Goal: Information Seeking & Learning: Learn about a topic

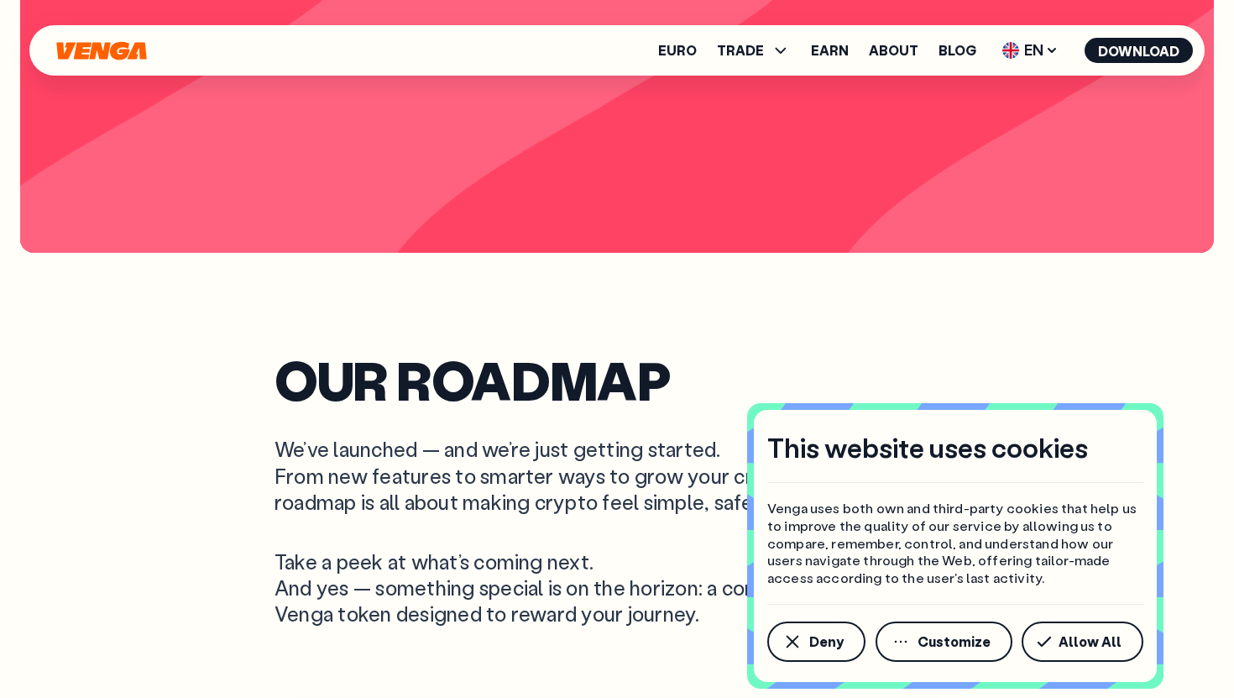
scroll to position [4413, 0]
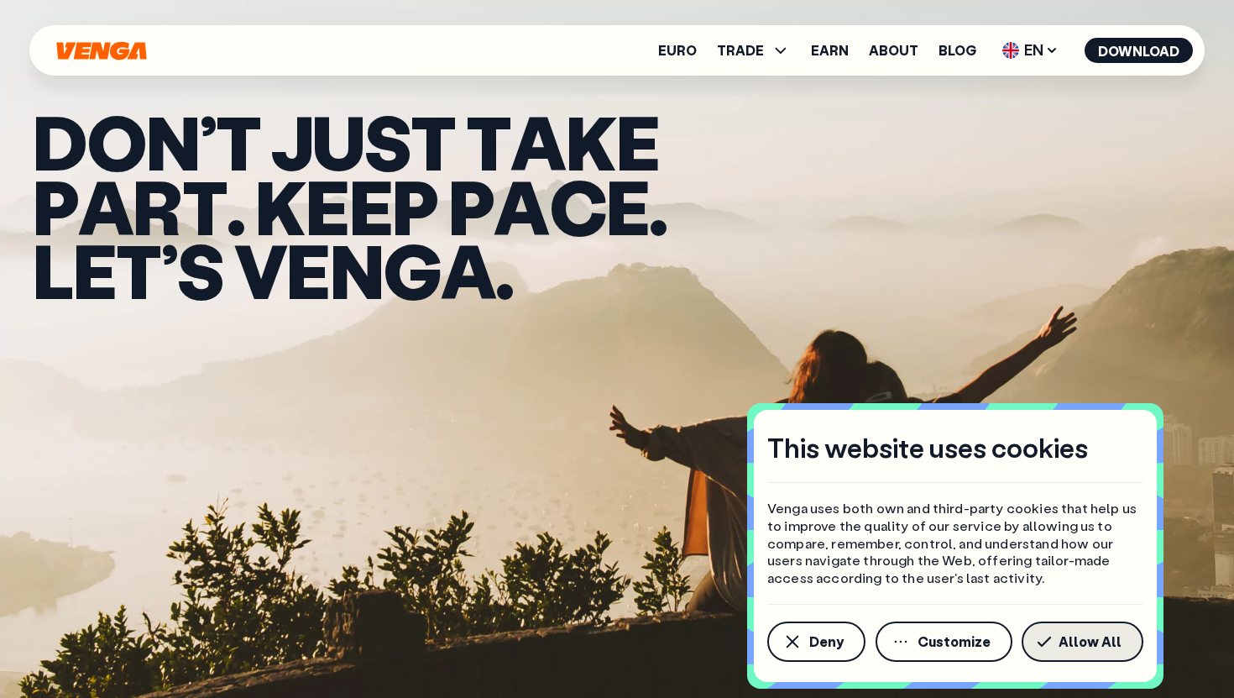
click at [1060, 644] on button "Allow All" at bounding box center [1083, 641] width 122 height 40
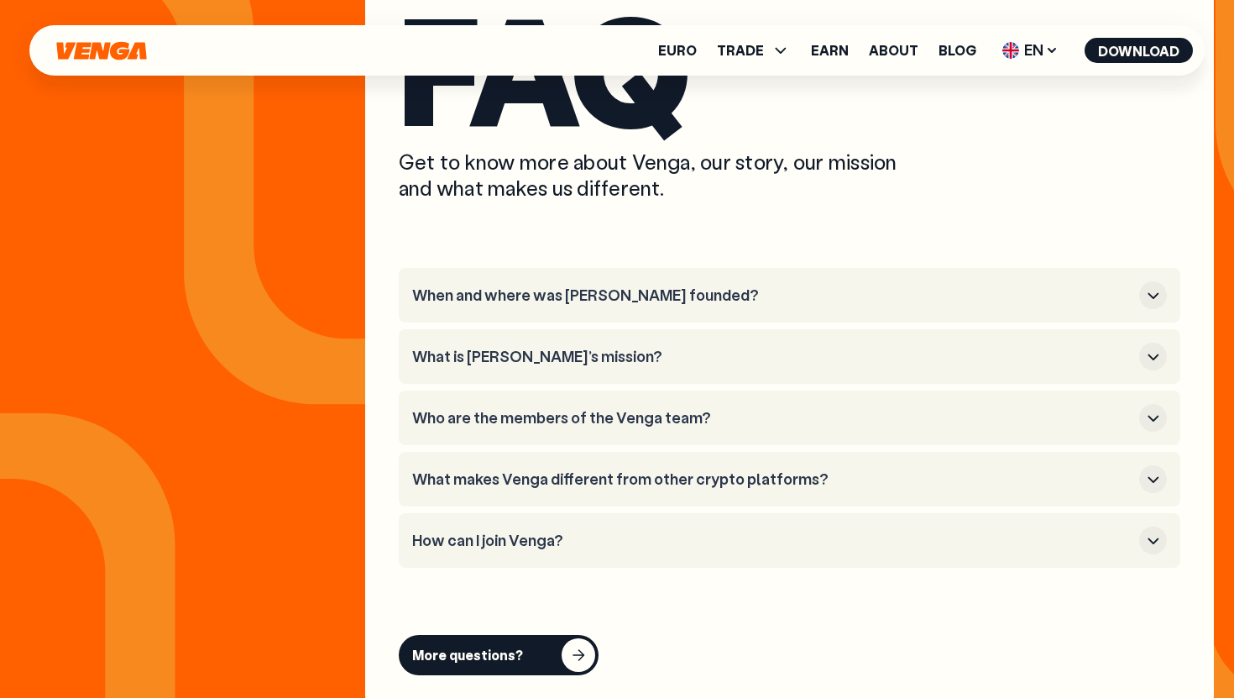
scroll to position [6322, 0]
click at [525, 285] on h3 "When and where was [PERSON_NAME] founded?" at bounding box center [772, 294] width 720 height 18
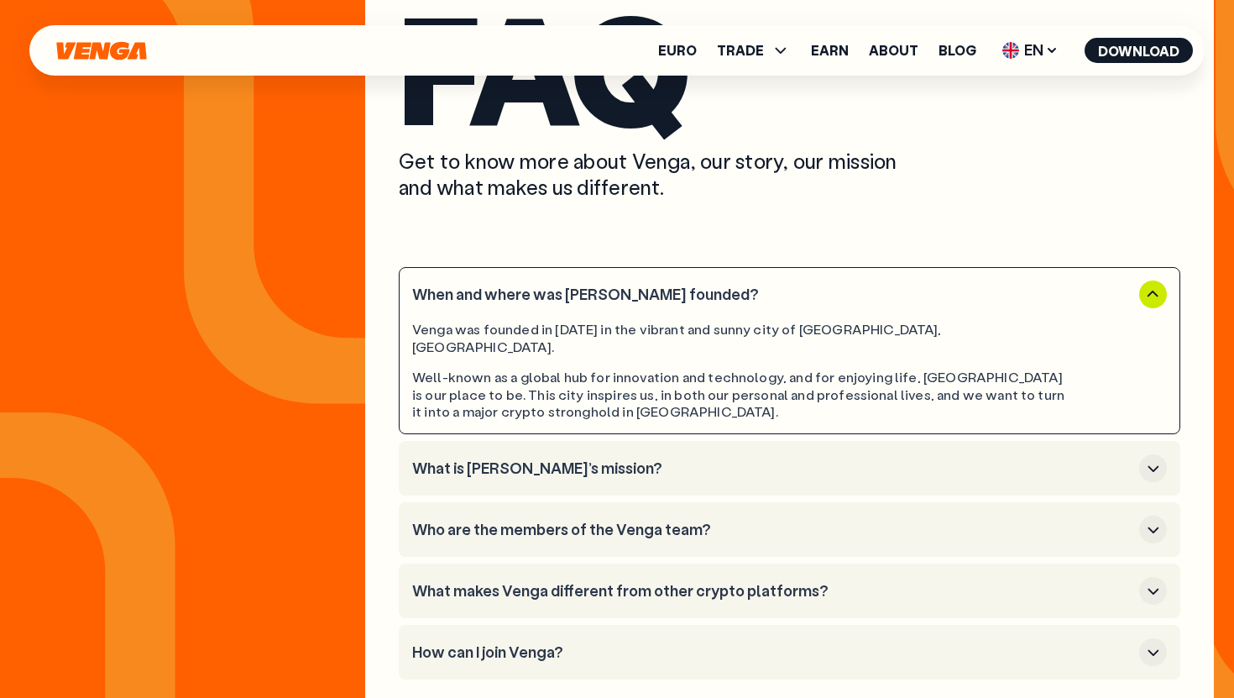
click at [525, 285] on h3 "When and where was [PERSON_NAME] founded?" at bounding box center [772, 294] width 720 height 18
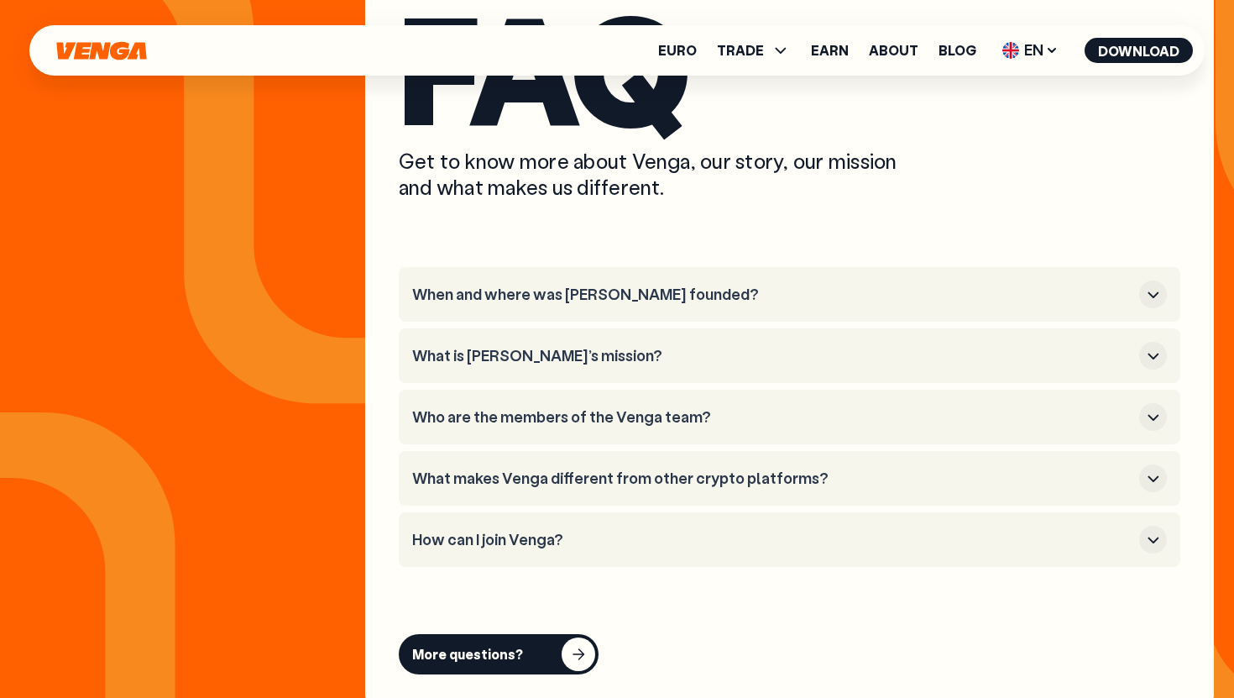
click at [487, 531] on h3 "How can I join Venga?" at bounding box center [772, 540] width 720 height 18
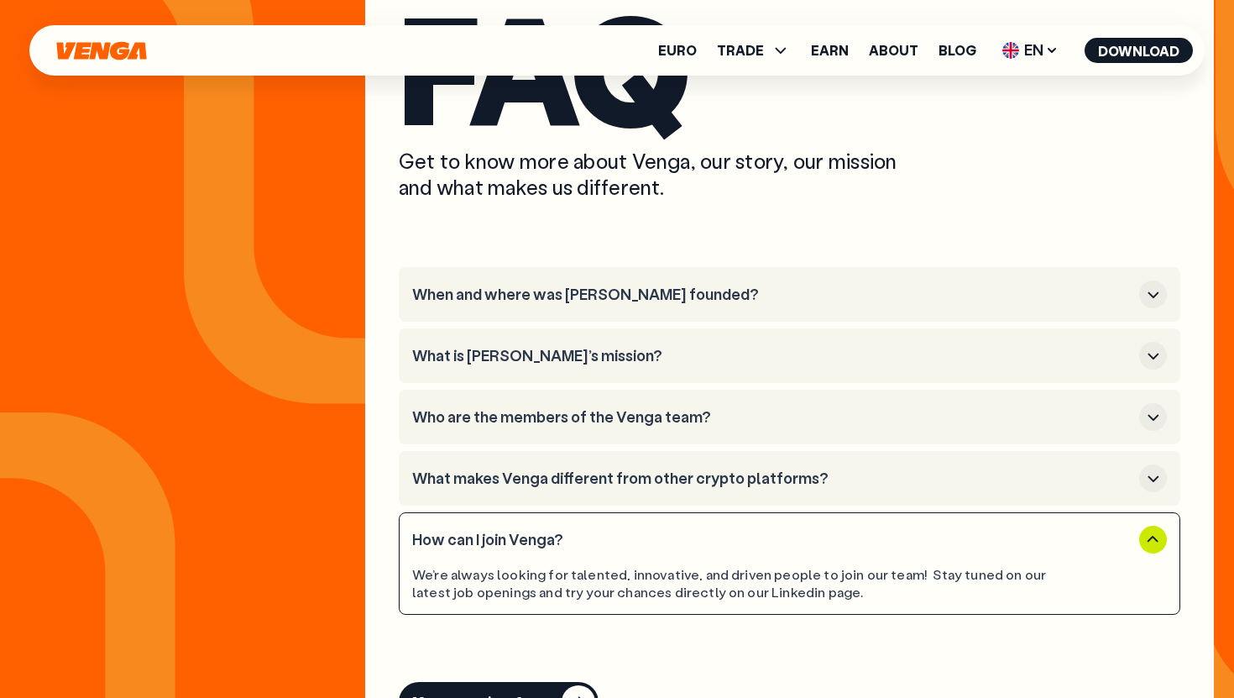
click at [546, 408] on h3 "Who are the members of the Venga team?" at bounding box center [772, 417] width 720 height 18
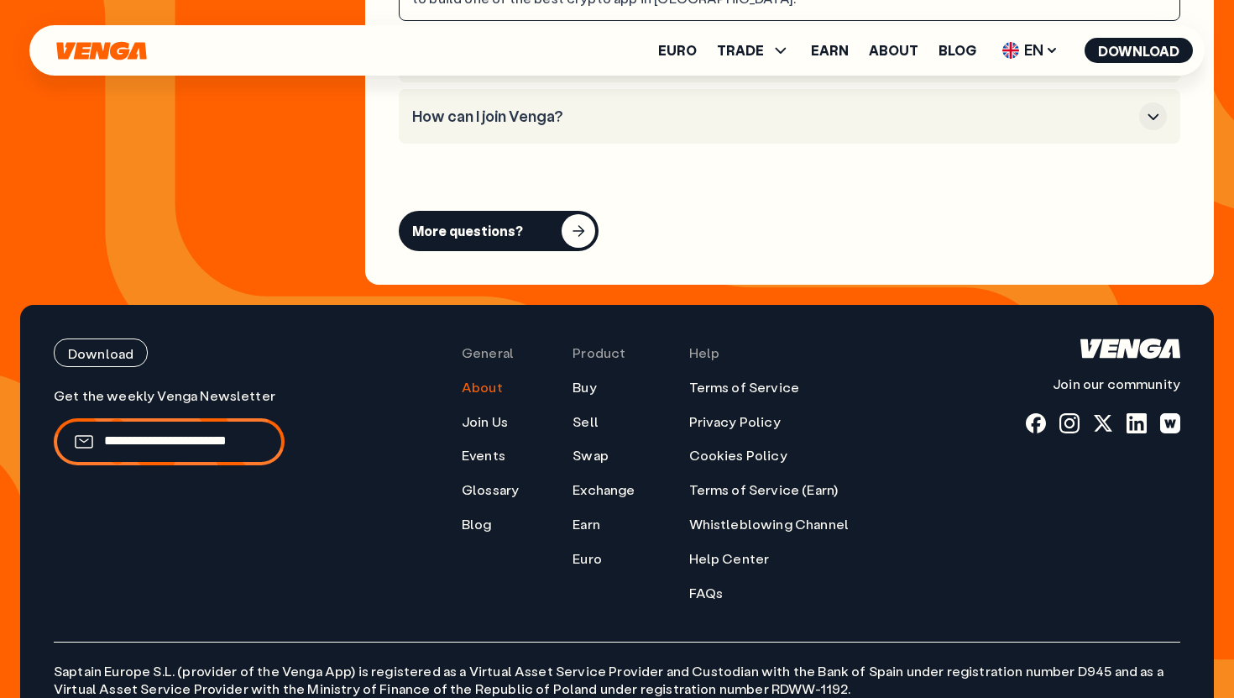
scroll to position [6877, 0]
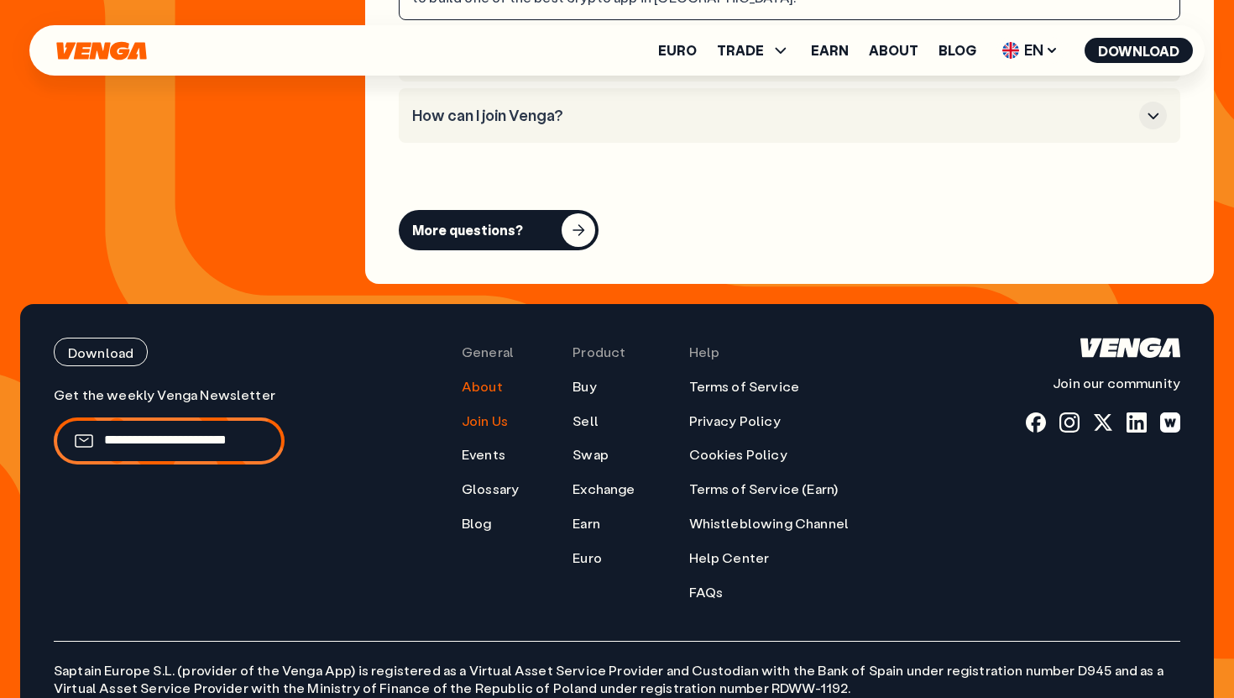
click at [484, 412] on link "Join Us" at bounding box center [485, 421] width 46 height 18
